Goal: Task Accomplishment & Management: Complete application form

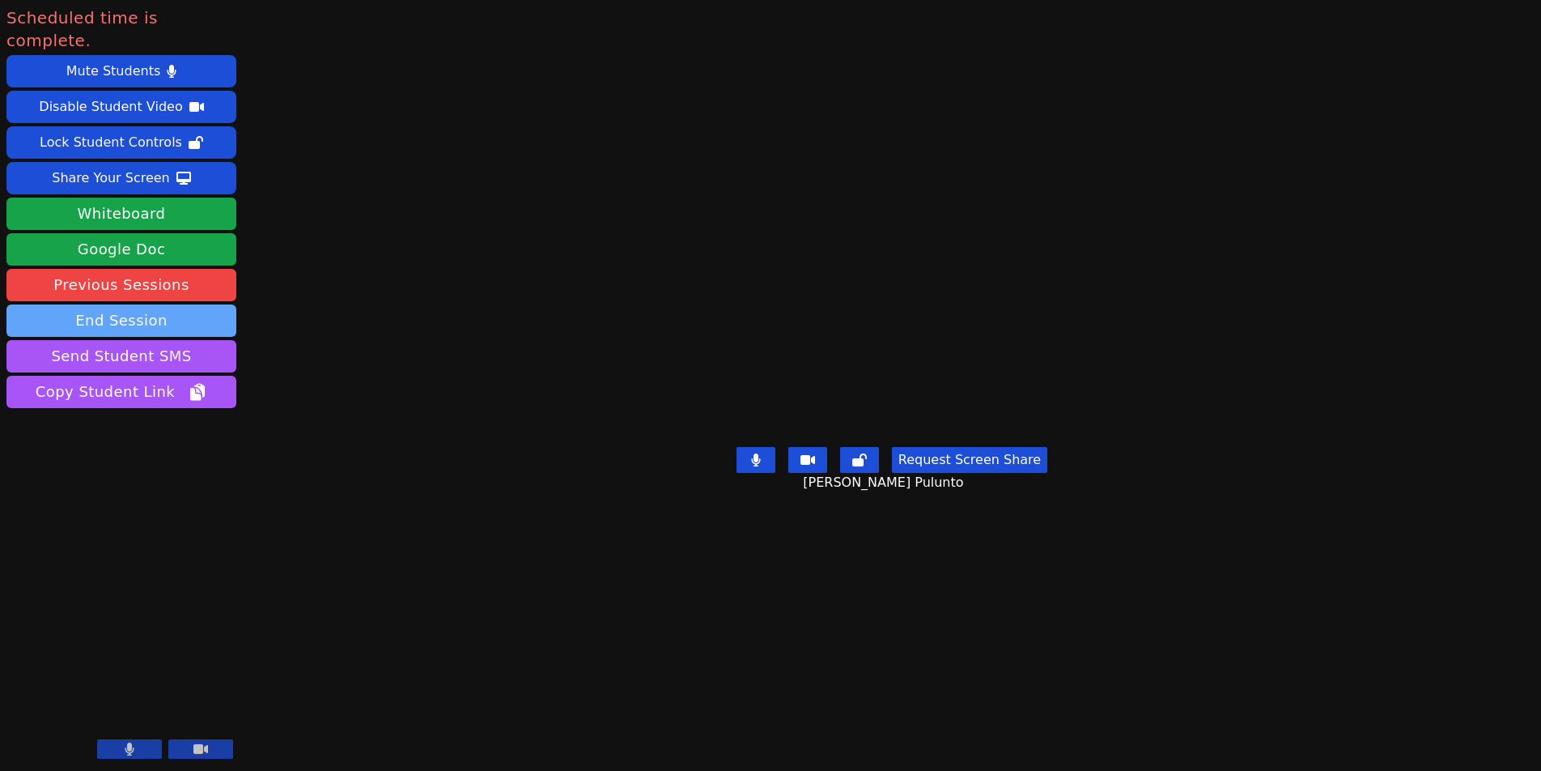
click at [138, 304] on button "End Session" at bounding box center [121, 320] width 230 height 32
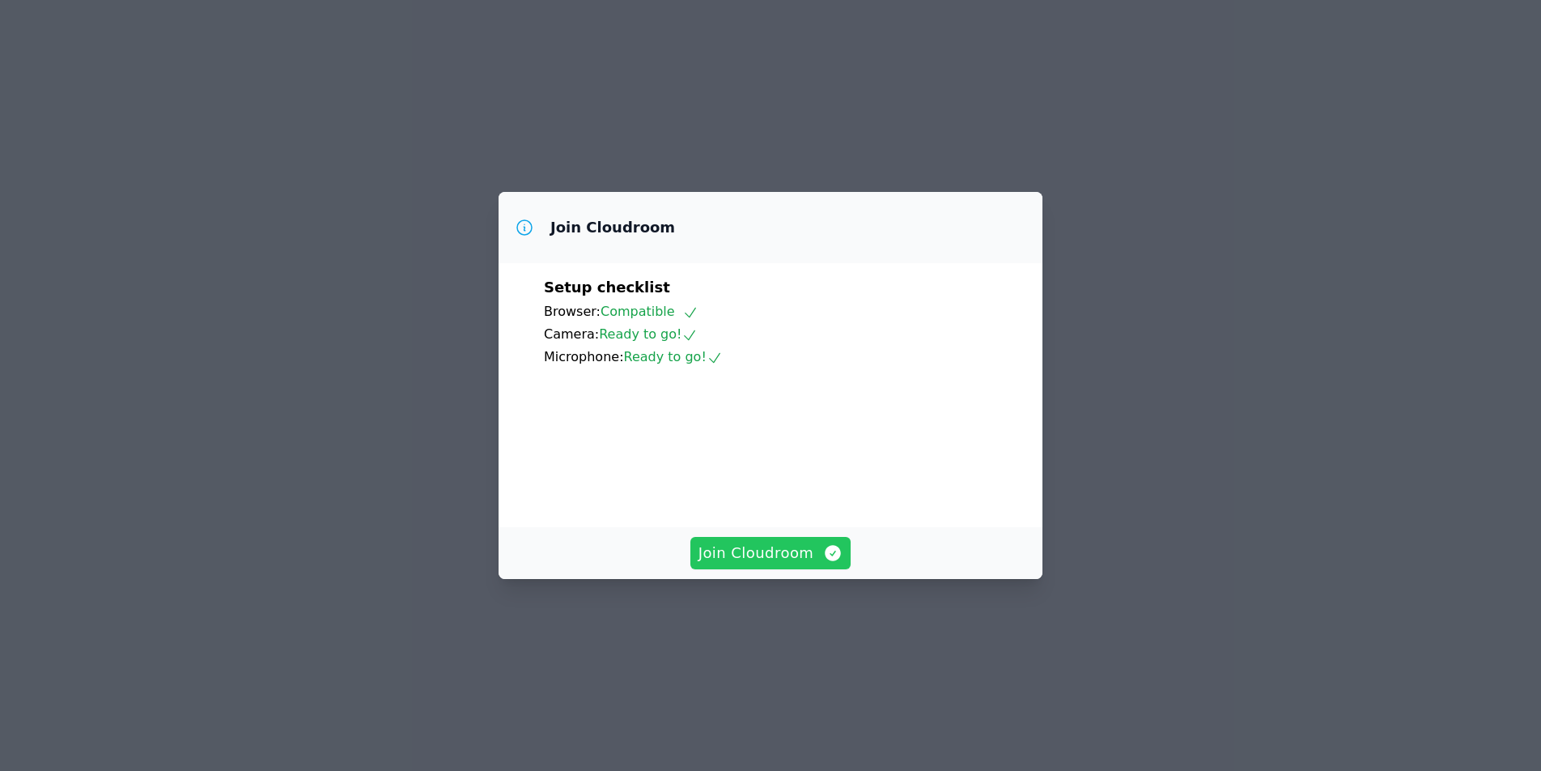
click at [788, 564] on span "Join Cloudroom" at bounding box center [771, 553] width 145 height 23
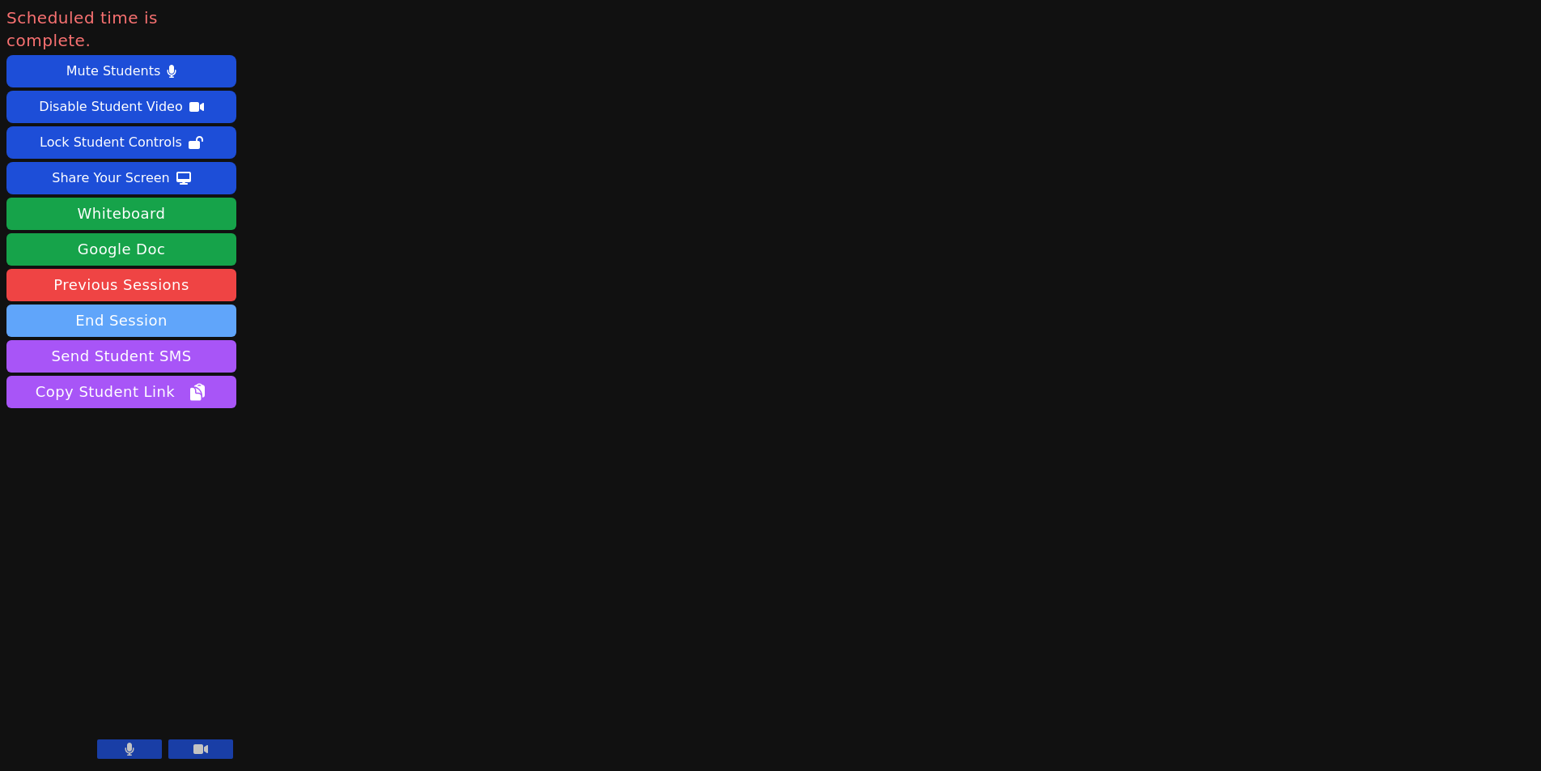
click at [89, 304] on button "End Session" at bounding box center [121, 320] width 230 height 32
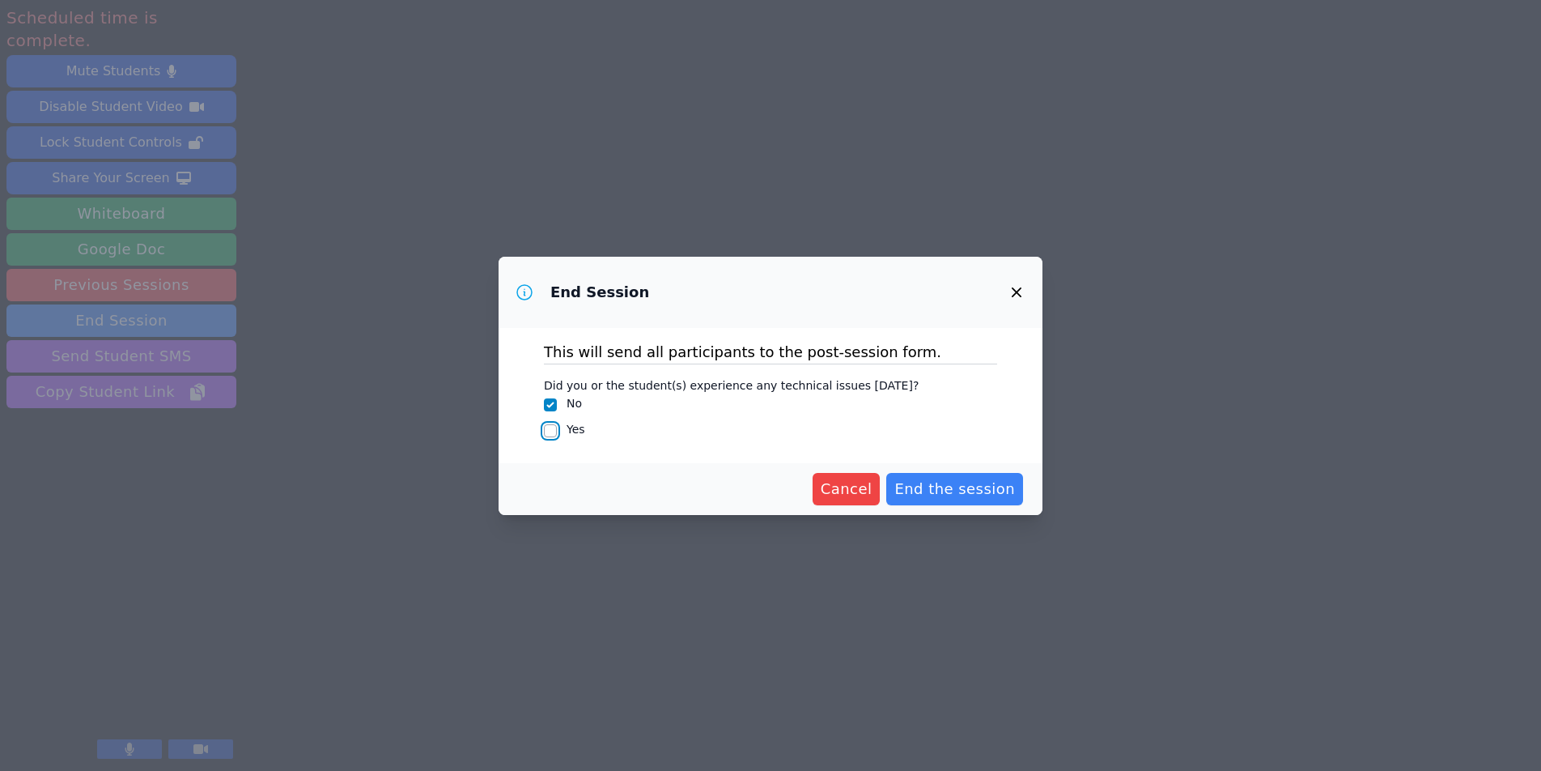
click at [546, 429] on input "Yes" at bounding box center [550, 430] width 13 height 13
checkbox input "true"
checkbox input "false"
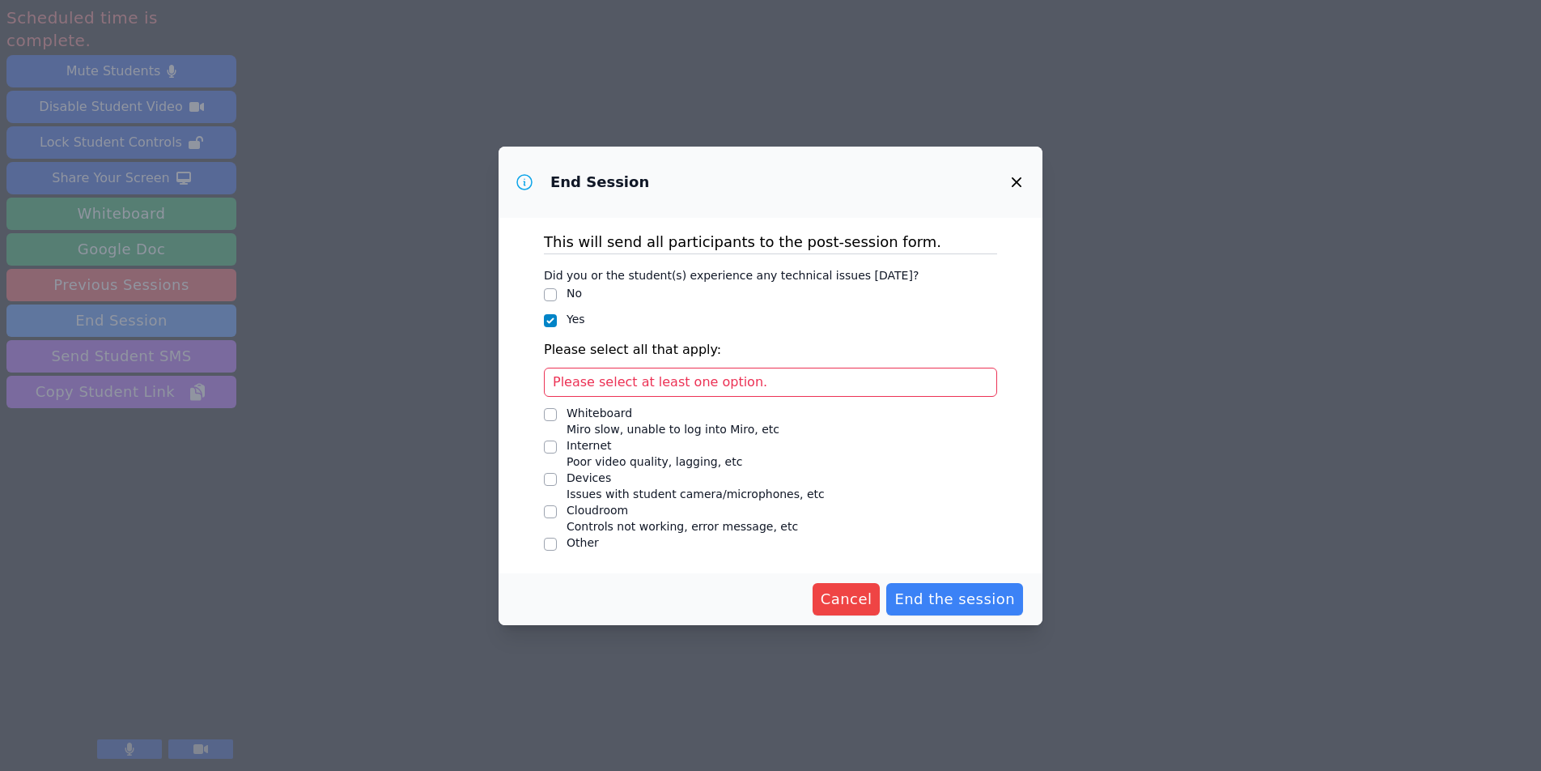
click at [570, 540] on div "Other" at bounding box center [583, 542] width 32 height 16
click at [557, 540] on input "Other" at bounding box center [550, 544] width 13 height 13
checkbox input "true"
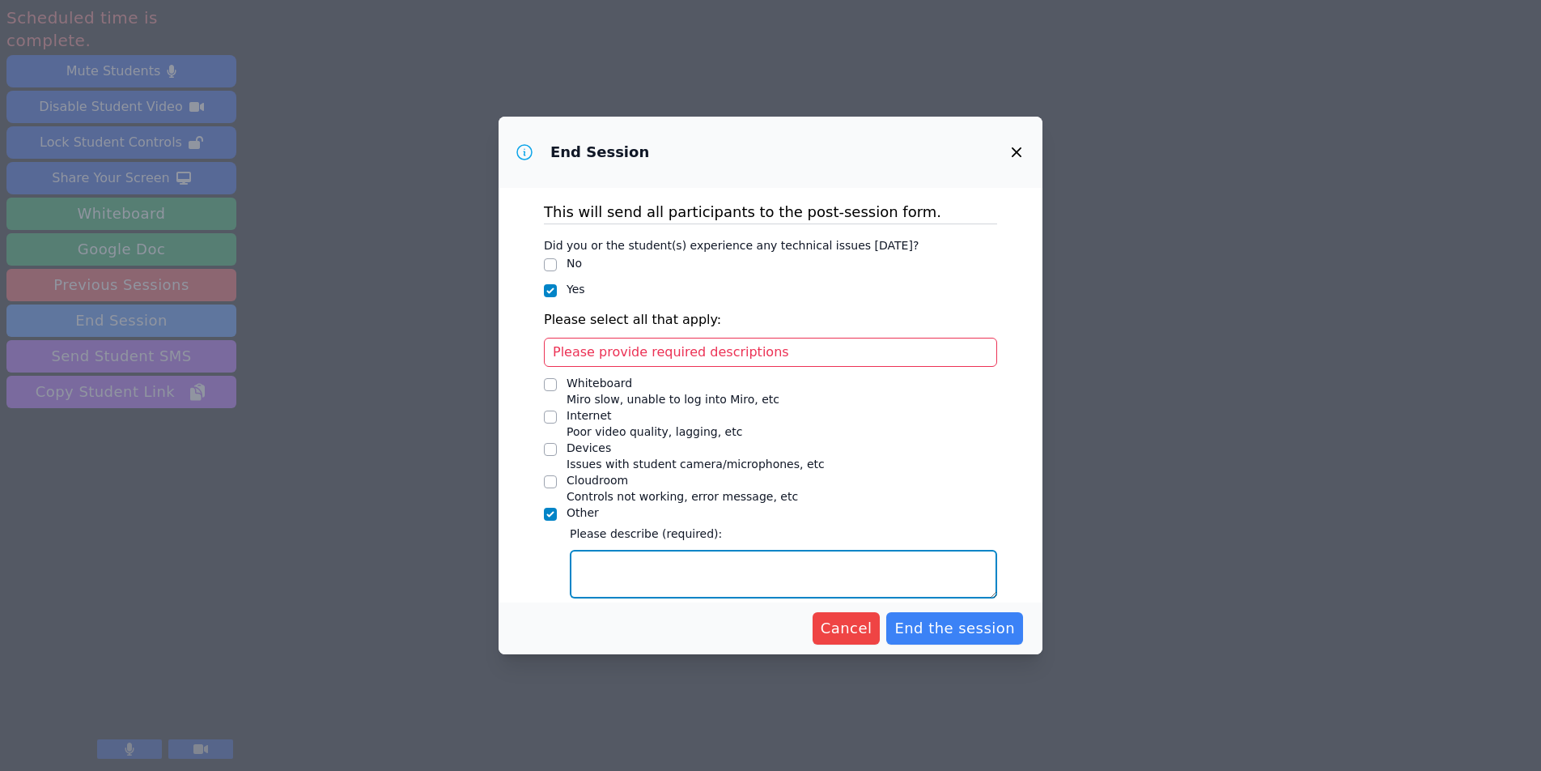
click at [586, 555] on textarea "Other" at bounding box center [783, 574] width 427 height 49
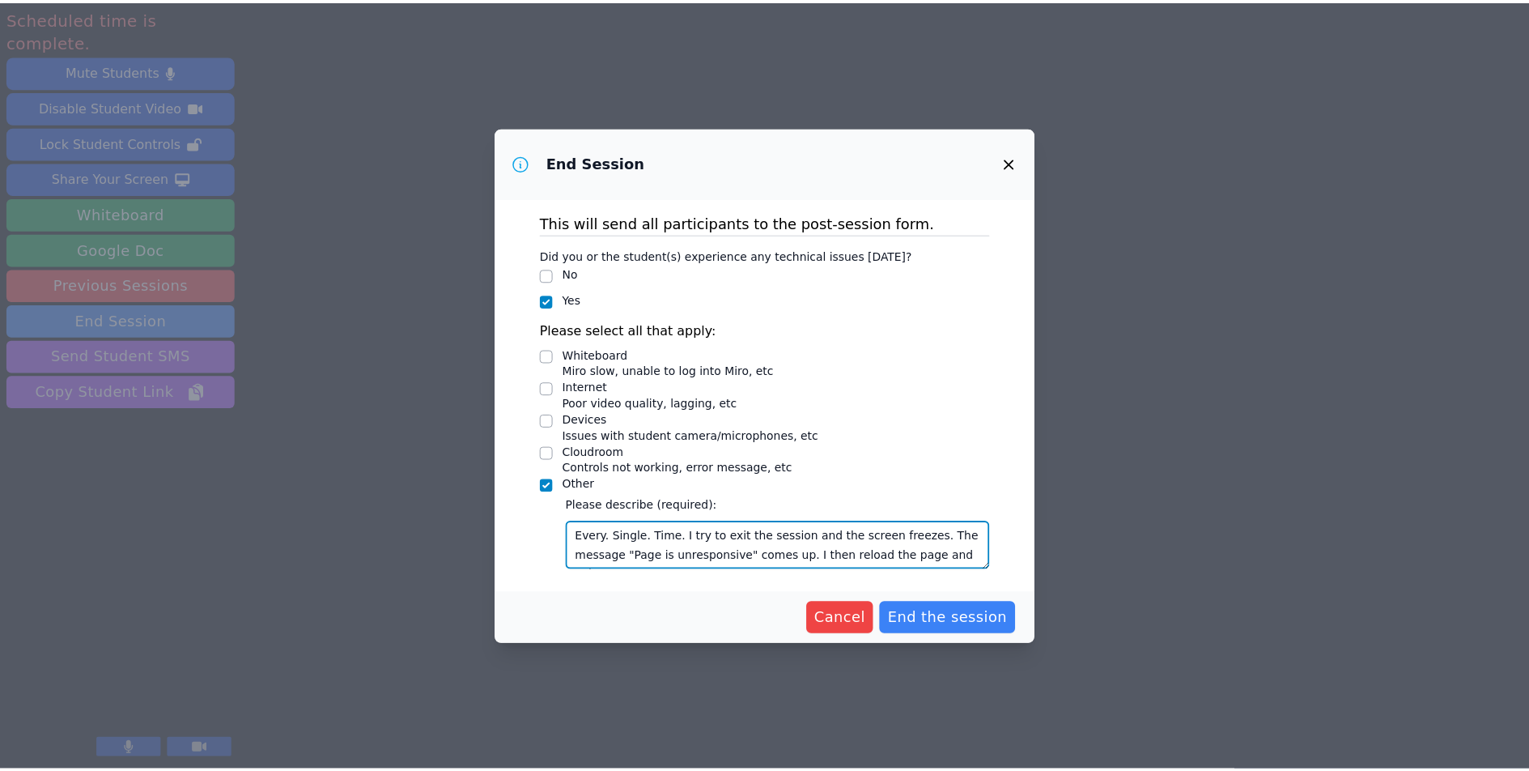
scroll to position [11, 0]
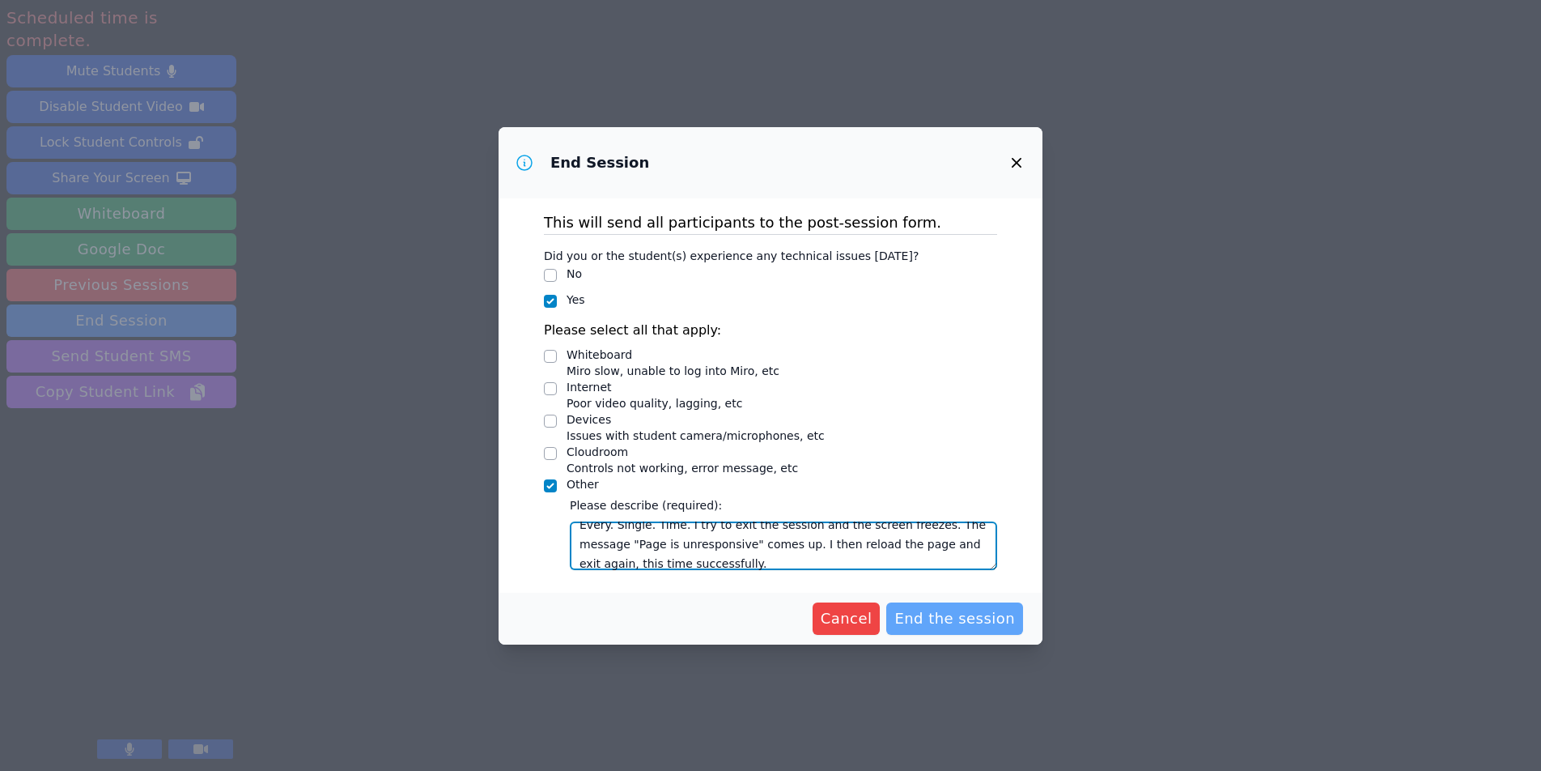
type textarea "Every. Single. Time. I try to exit the session and the screen freezes. The mess…"
click at [916, 617] on span "End the session" at bounding box center [955, 618] width 121 height 23
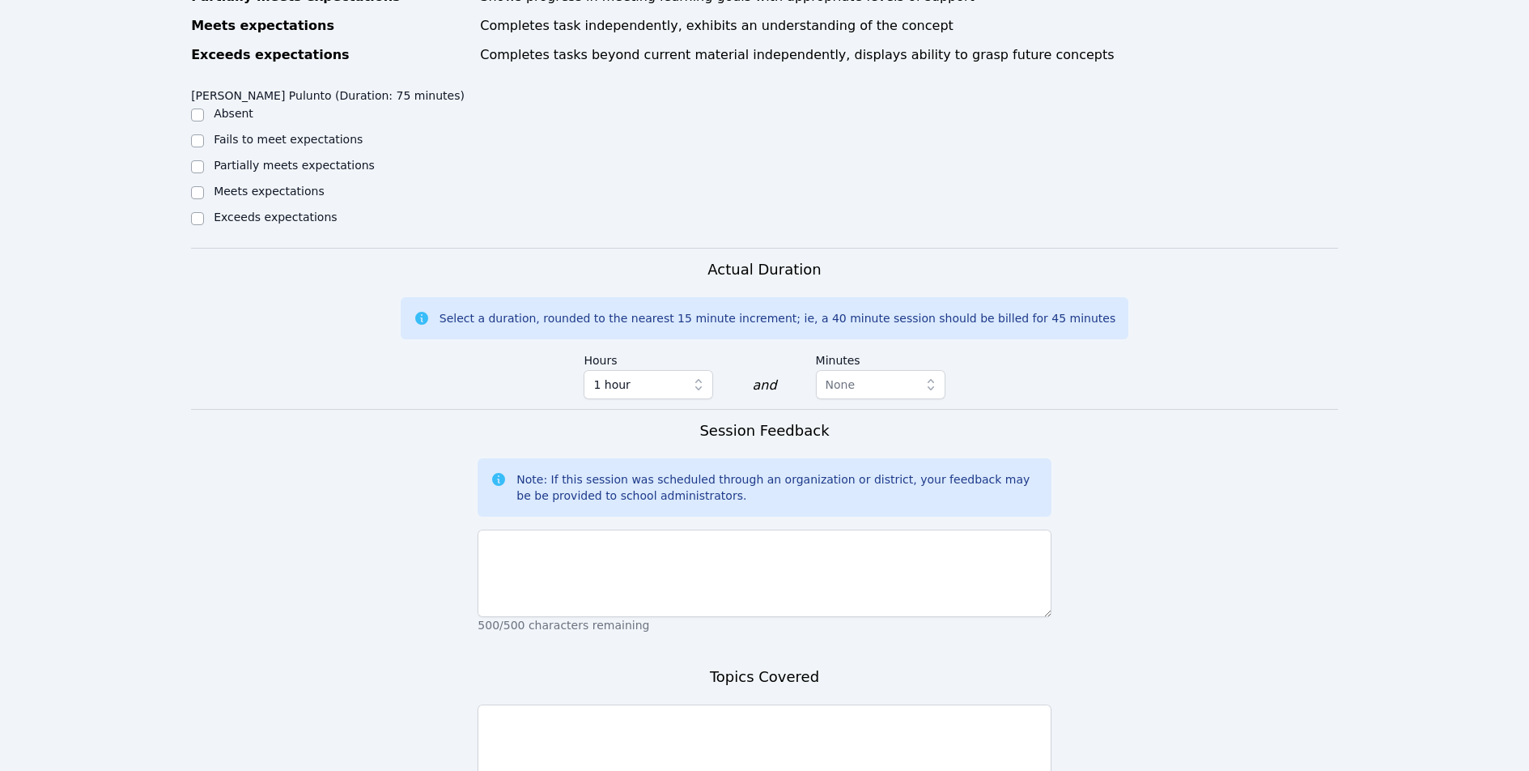
scroll to position [439, 0]
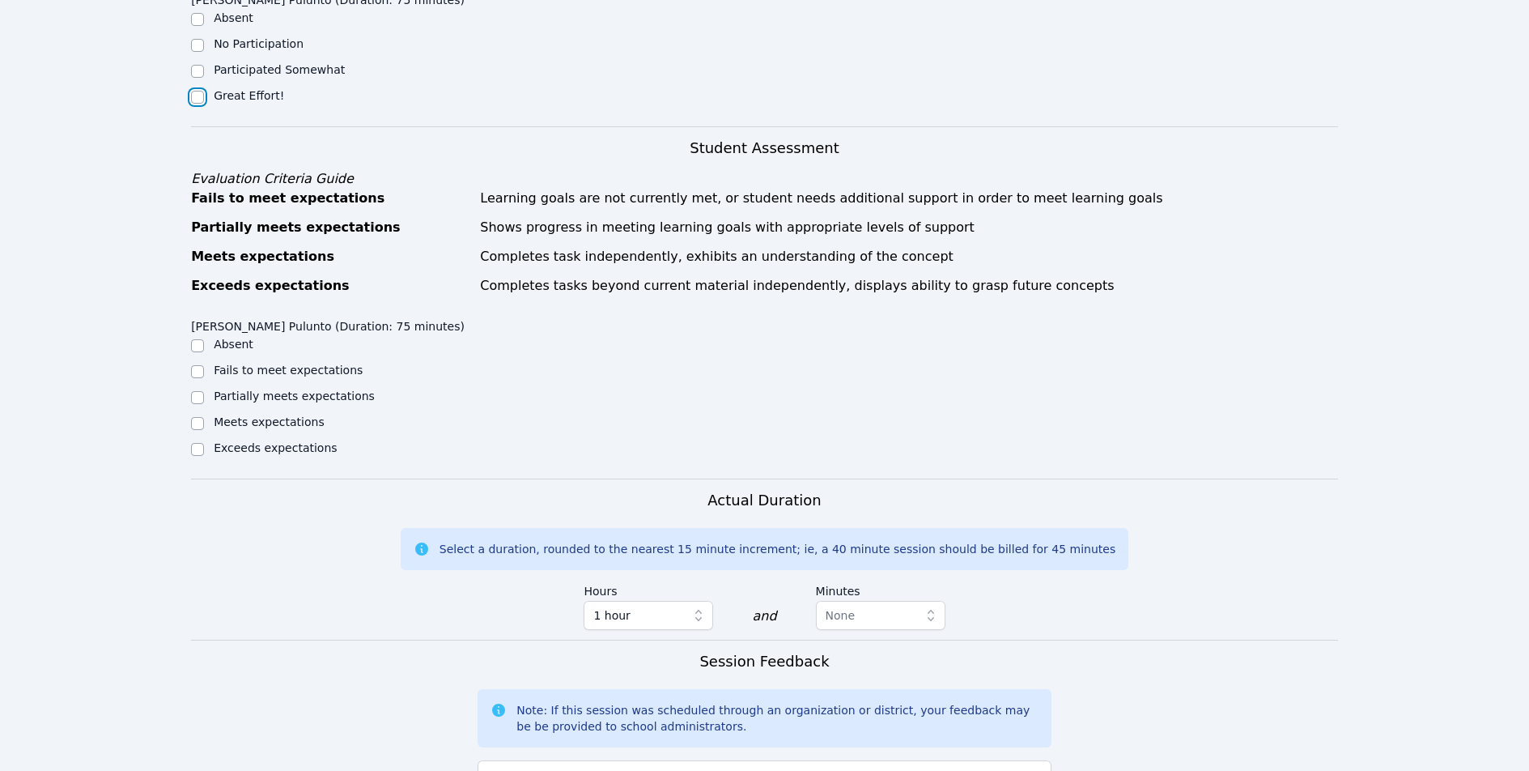
click at [198, 91] on input "Great Effort!" at bounding box center [197, 97] width 13 height 13
checkbox input "true"
click at [194, 451] on input "Exceeds expectations" at bounding box center [197, 449] width 13 height 13
checkbox input "true"
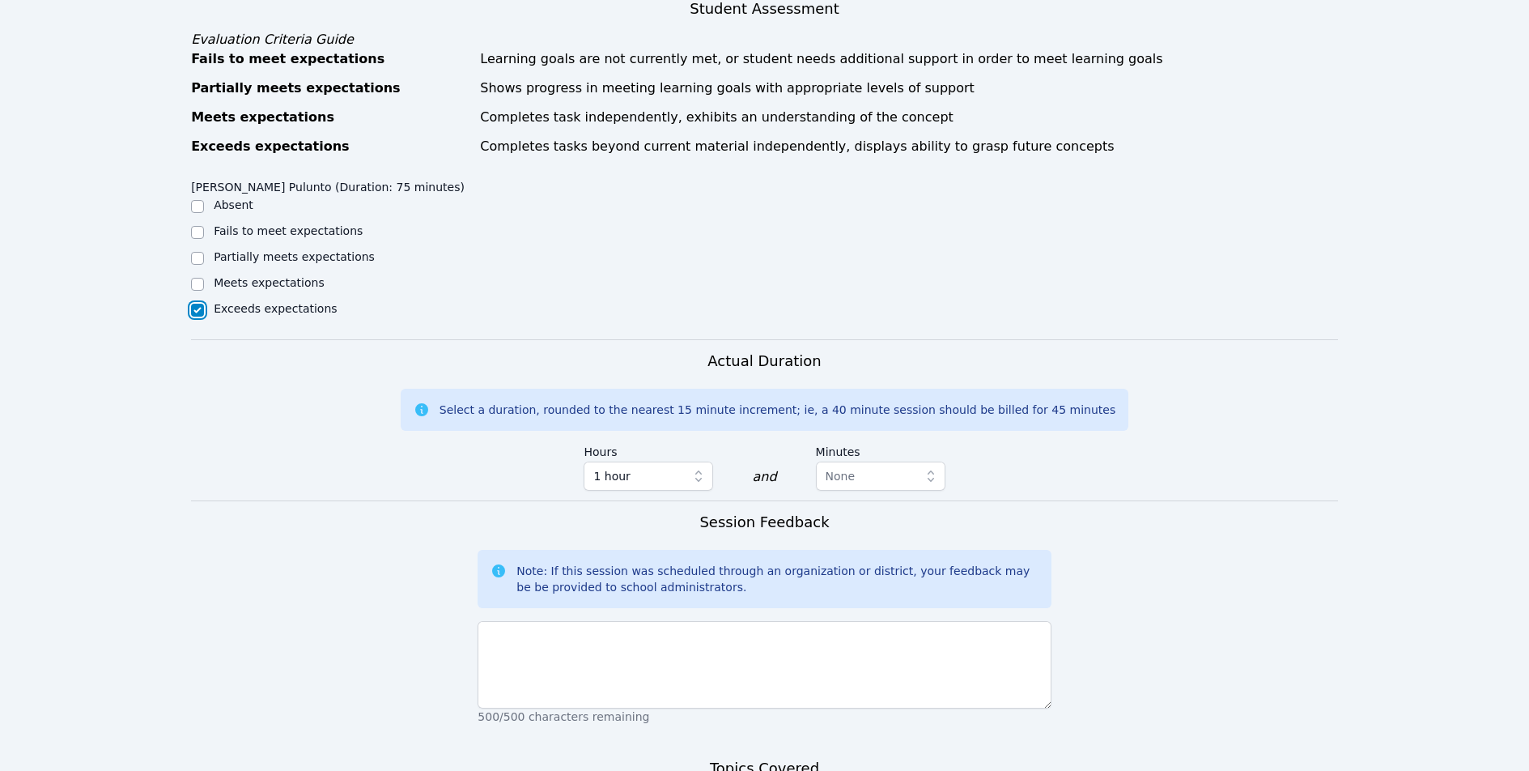
scroll to position [840, 0]
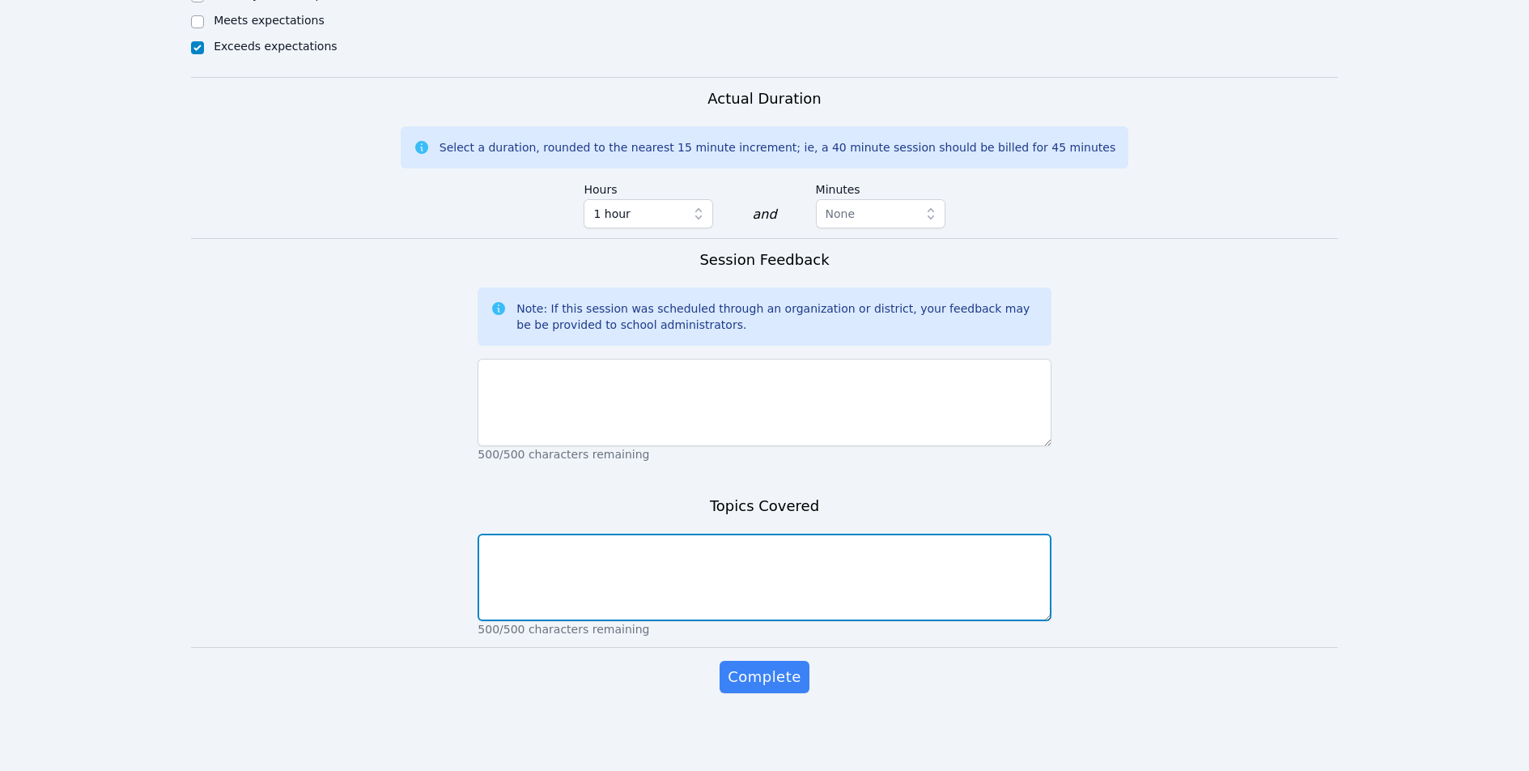
click at [572, 559] on textarea at bounding box center [764, 576] width 573 height 87
type textarea "Federalism, States Rights, Powers of the Federal Government"
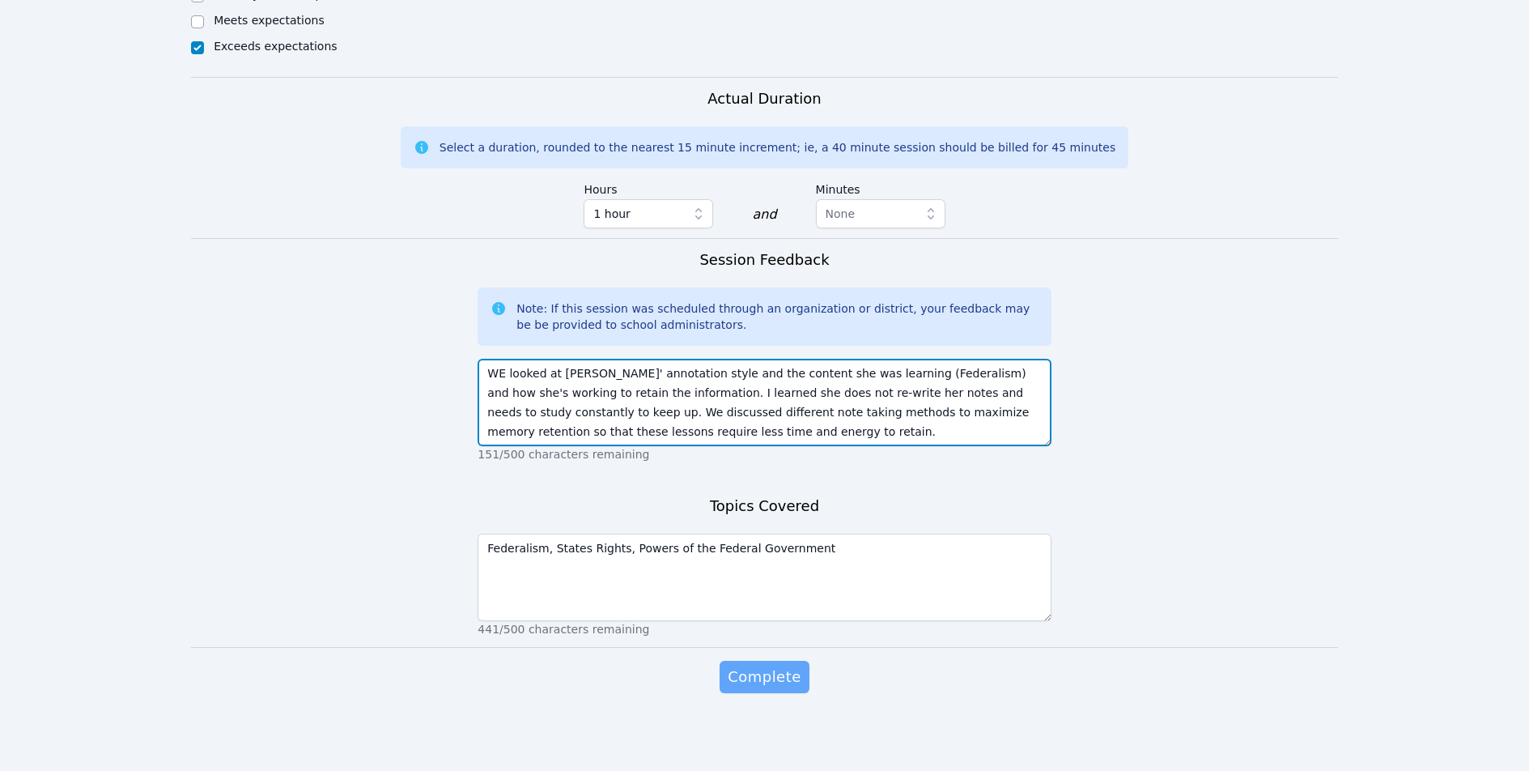
type textarea "WE looked at [PERSON_NAME]' annotation style and the content she was learning (…"
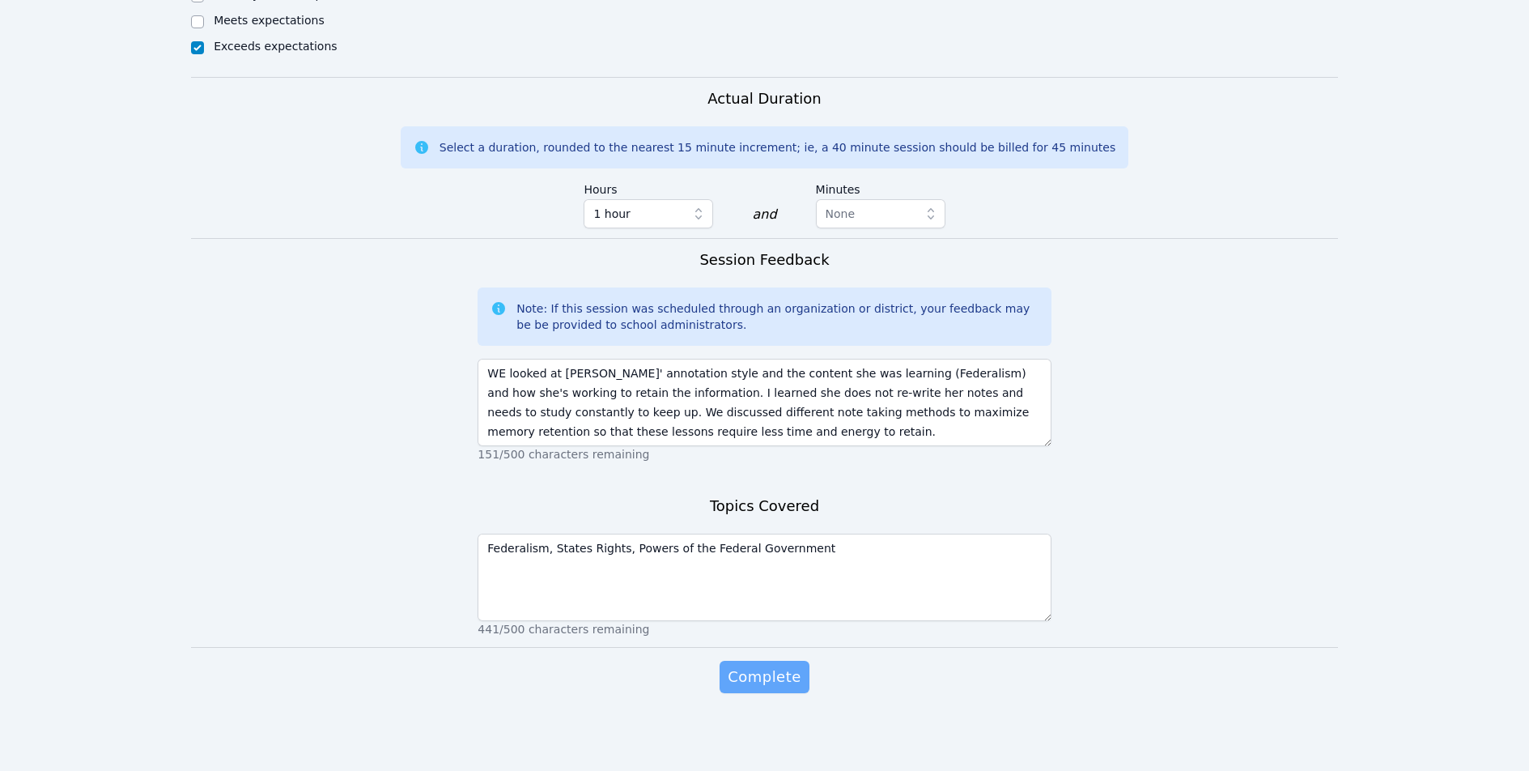
click at [771, 671] on span "Complete" at bounding box center [764, 676] width 73 height 23
